Goal: Check status: Check status

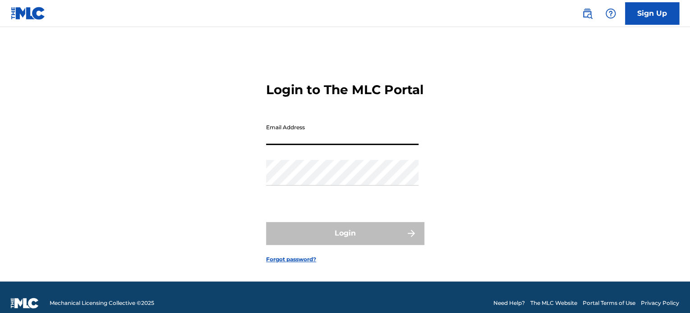
click at [345, 131] on input "Email Address" at bounding box center [342, 132] width 152 height 26
type input "[EMAIL_ADDRESS][DOMAIN_NAME]"
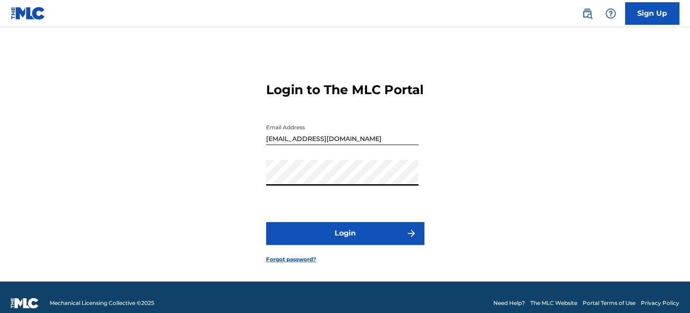
click at [332, 245] on button "Login" at bounding box center [345, 233] width 158 height 23
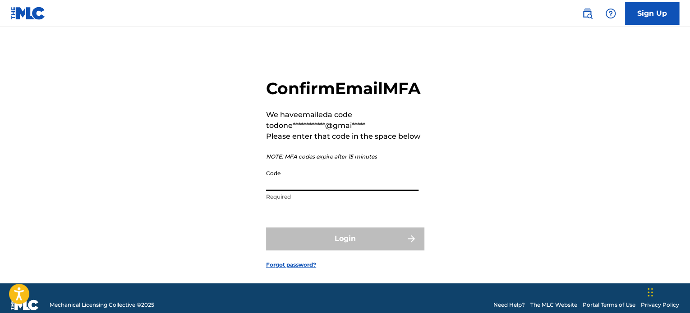
paste input "293571"
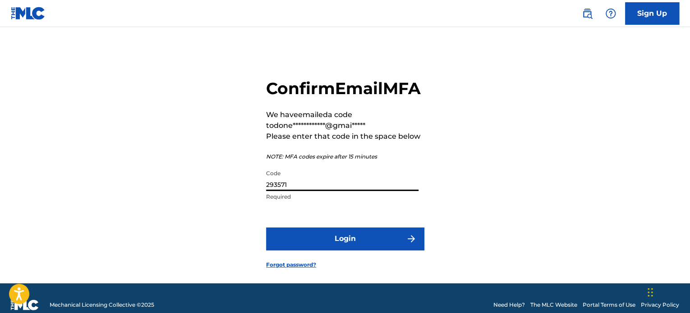
type input "293571"
click at [330, 250] on button "Login" at bounding box center [345, 239] width 158 height 23
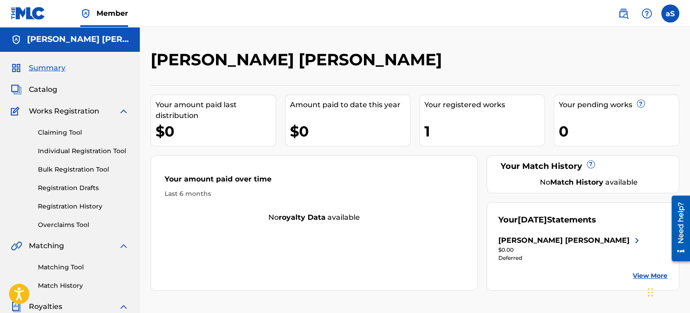
click at [515, 250] on div "$0.00" at bounding box center [570, 250] width 144 height 8
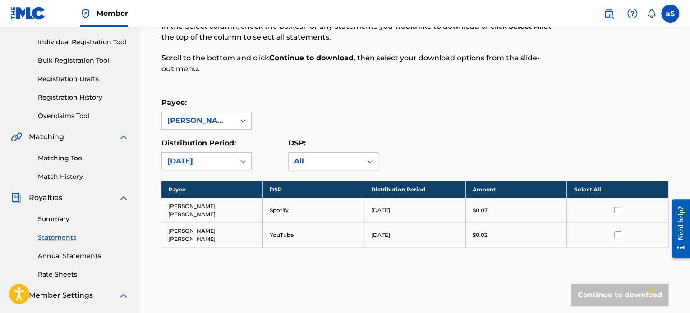
scroll to position [20, 0]
